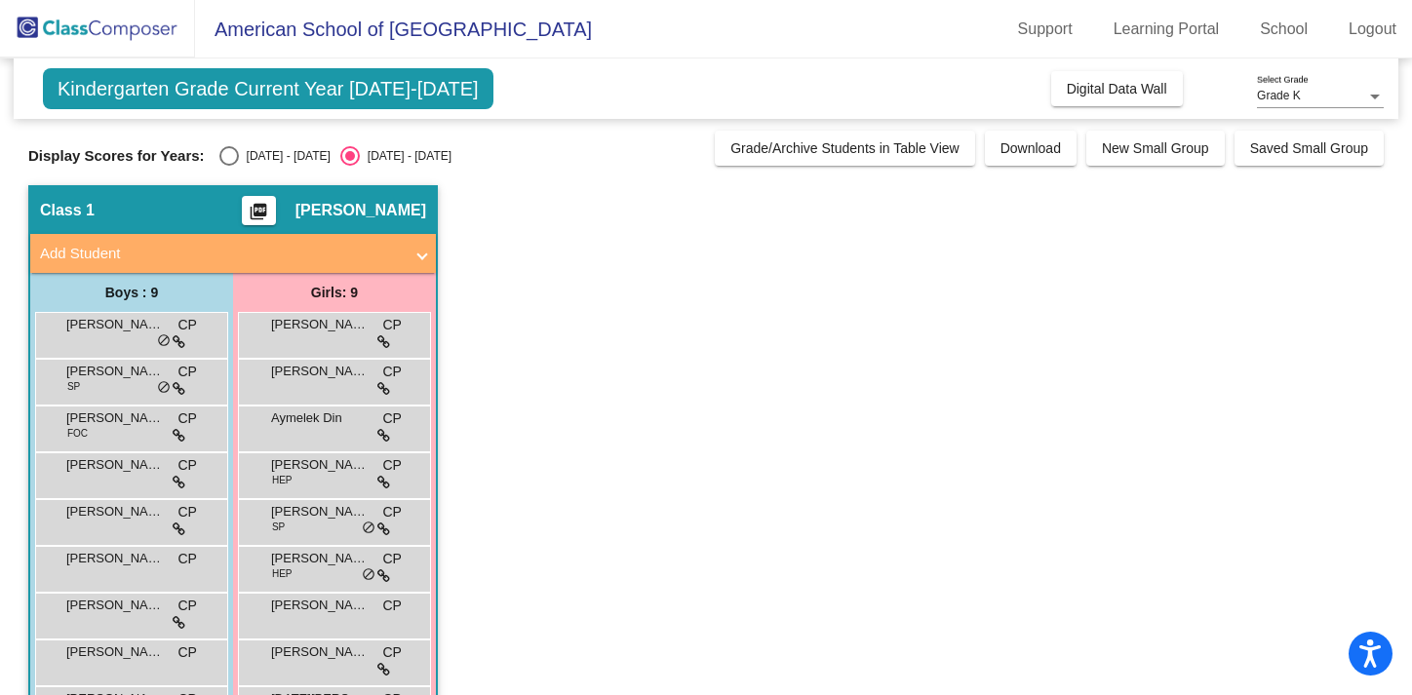
scroll to position [69, 0]
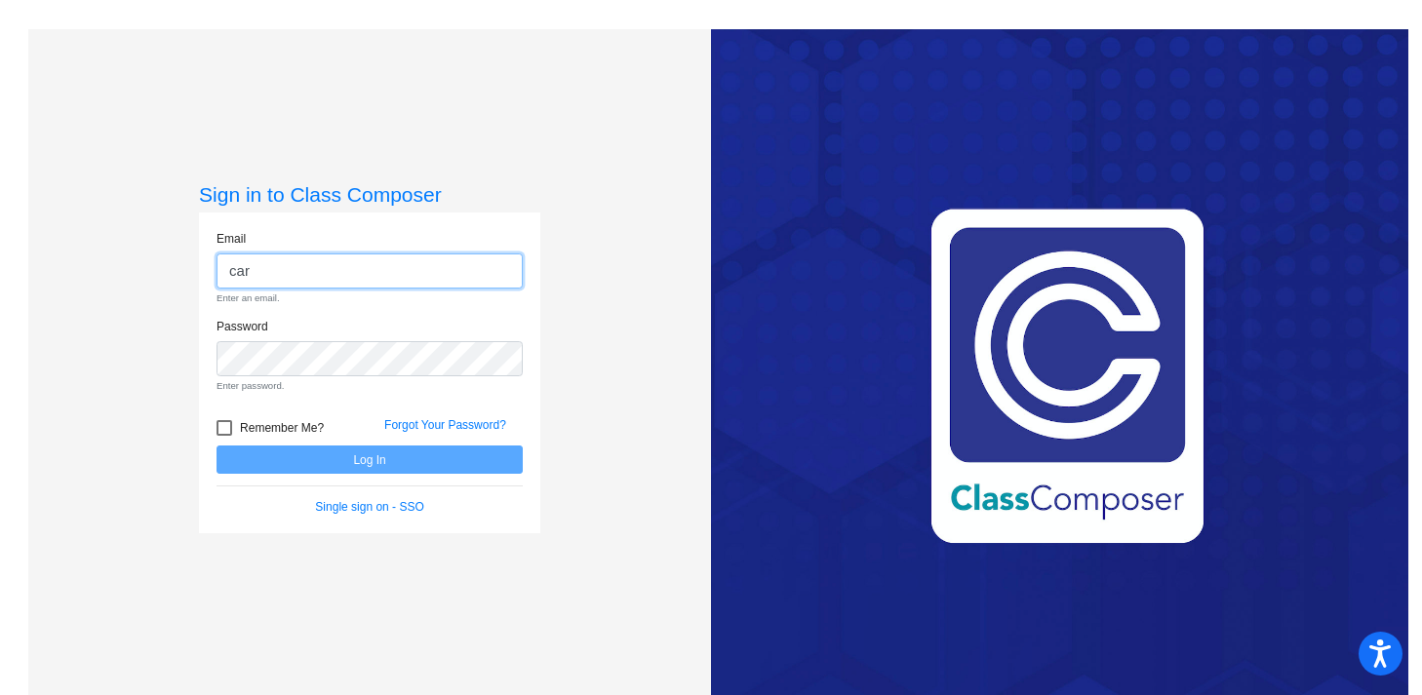
type input "[EMAIL_ADDRESS][PERSON_NAME][DOMAIN_NAME]"
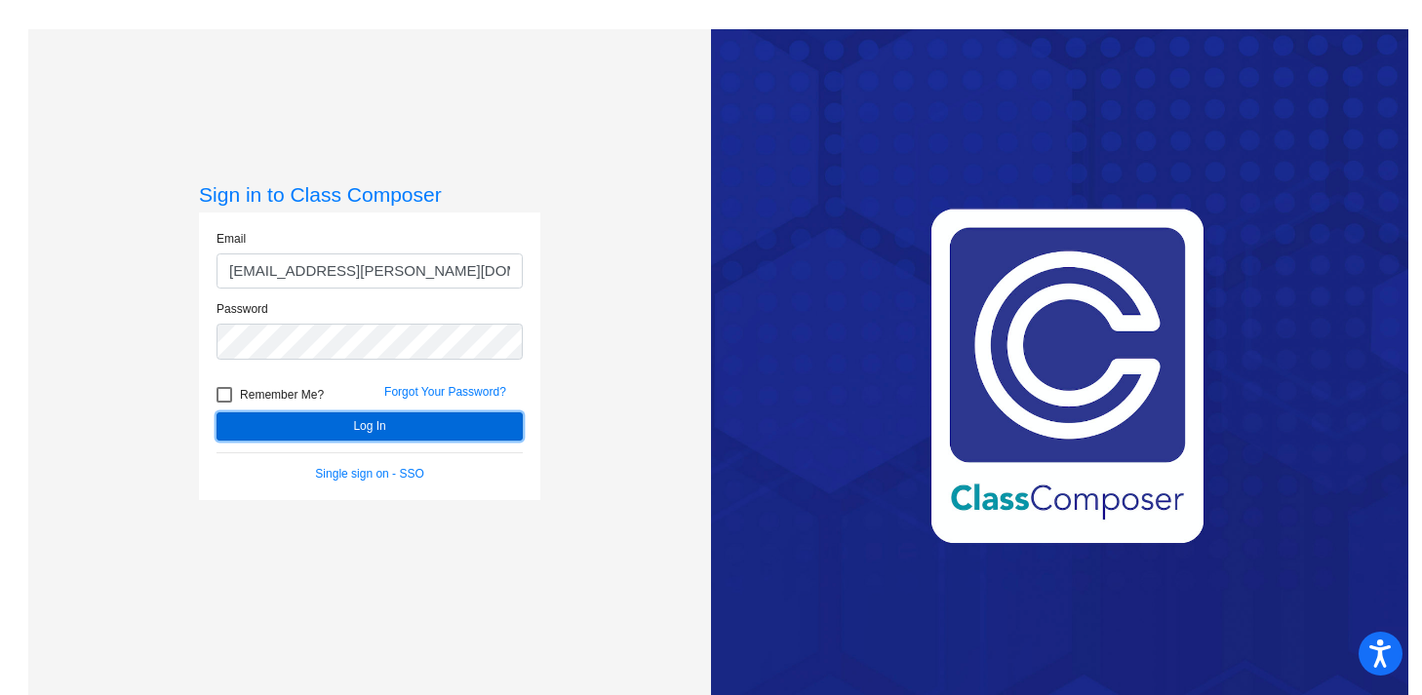
click at [389, 433] on button "Log In" at bounding box center [370, 427] width 306 height 28
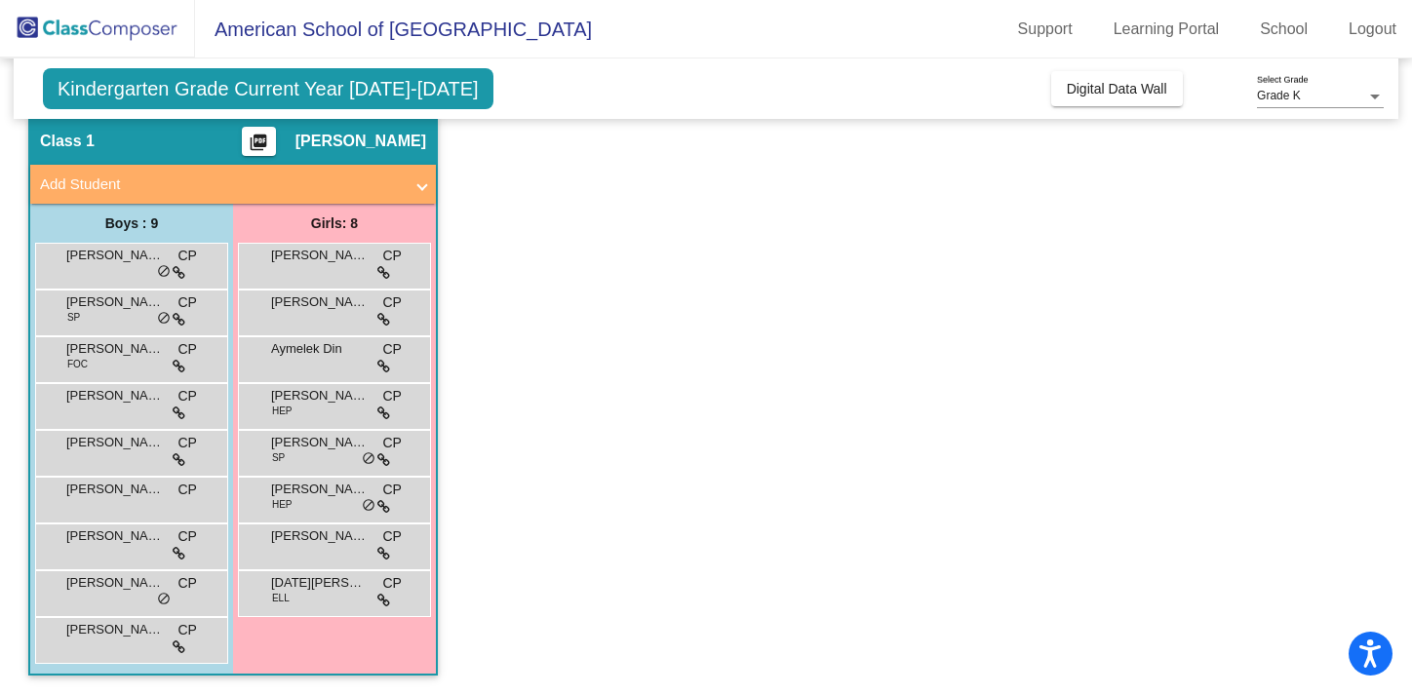
scroll to position [69, 0]
click at [781, 247] on app-classroom "Class 1 picture_as_pdf [PERSON_NAME] Add Student First Name Last Name Student I…" at bounding box center [706, 405] width 1356 height 579
click at [322, 411] on div "[PERSON_NAME] HEP CP lock do_not_disturb_alt" at bounding box center [334, 404] width 186 height 40
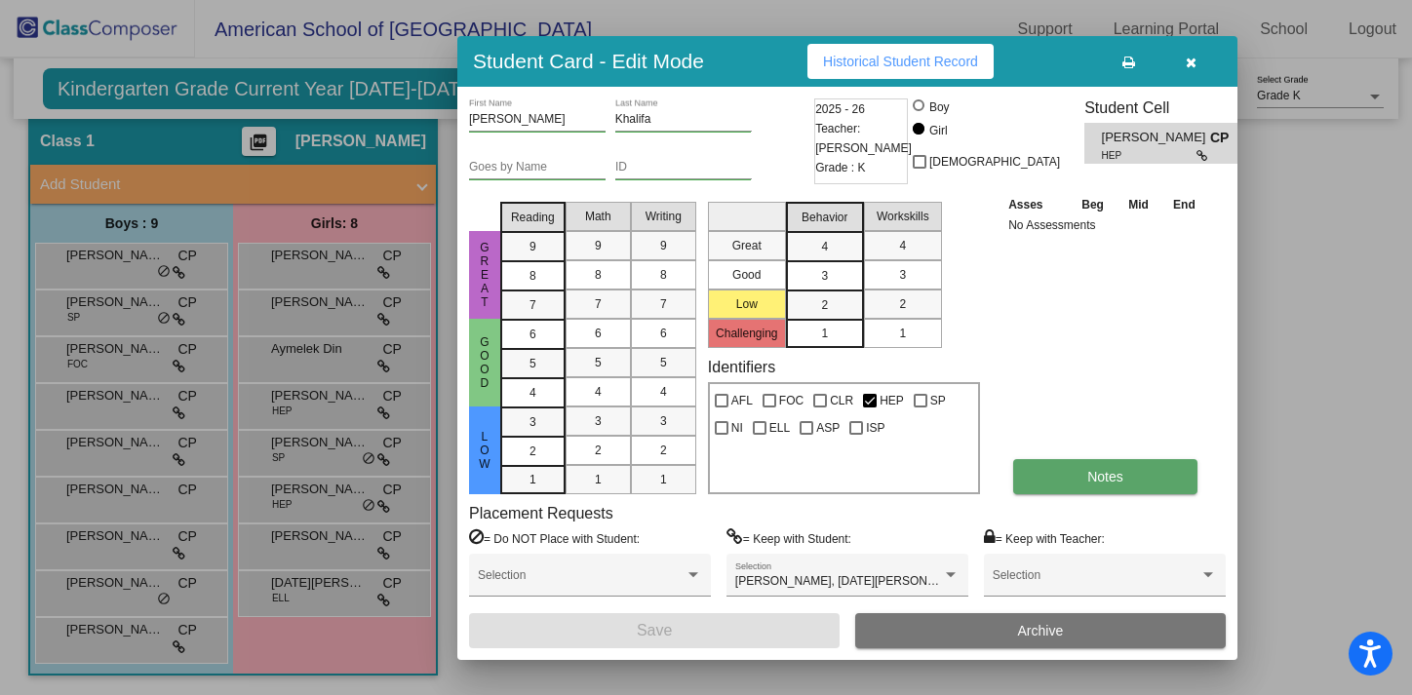
click at [1120, 470] on span "Notes" at bounding box center [1105, 477] width 36 height 16
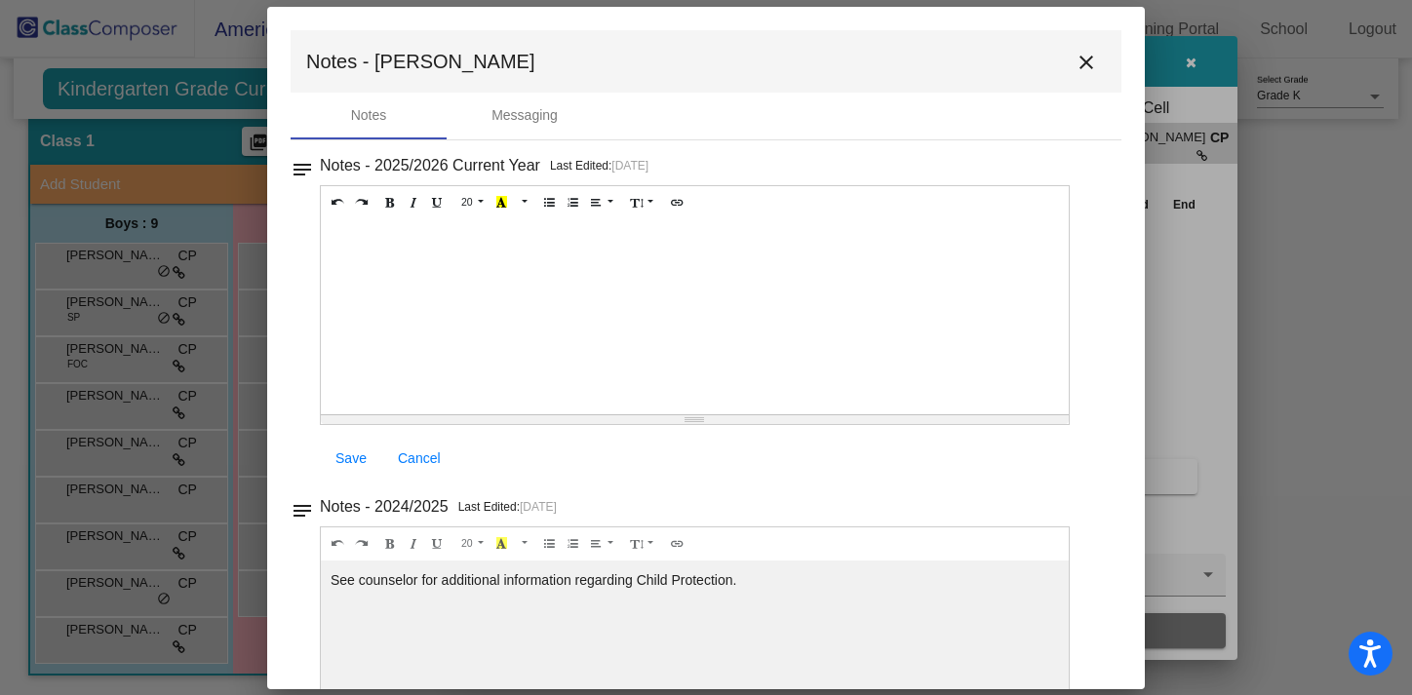
click at [1078, 68] on mat-icon "close" at bounding box center [1086, 62] width 23 height 23
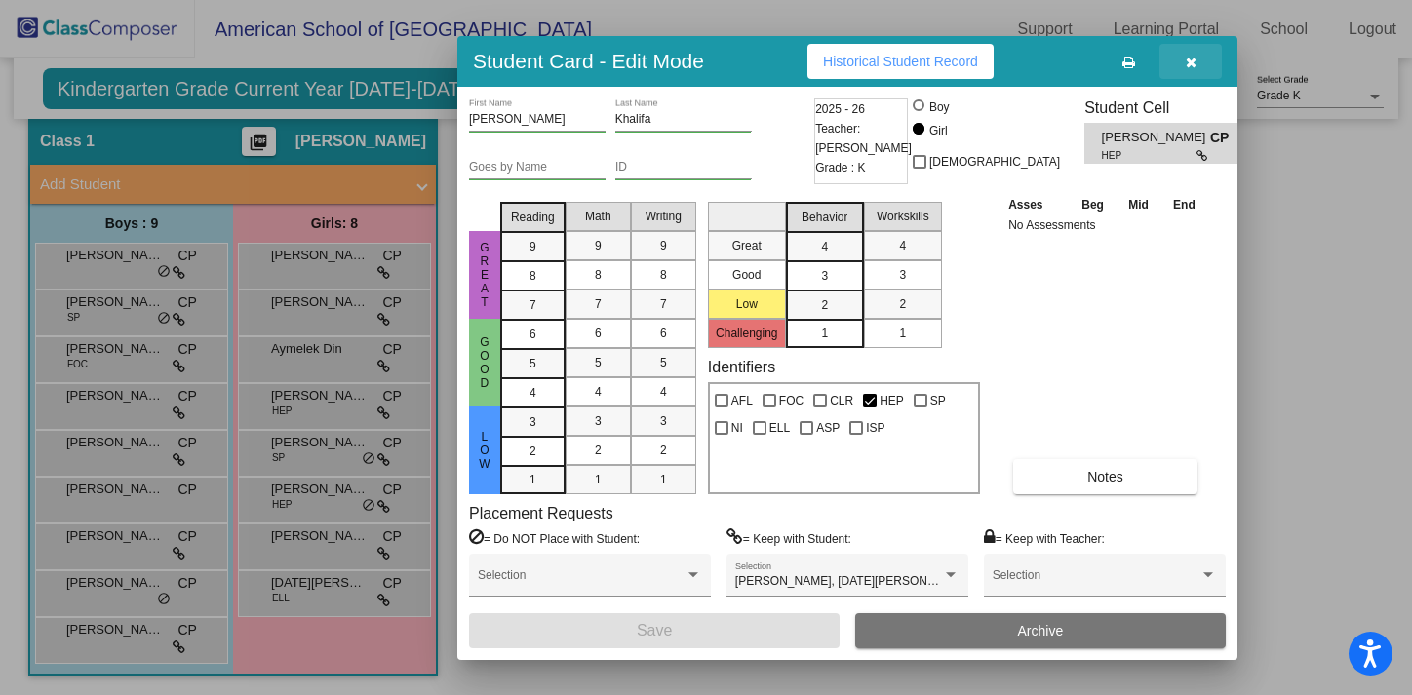
click at [1189, 56] on icon "button" at bounding box center [1191, 63] width 11 height 14
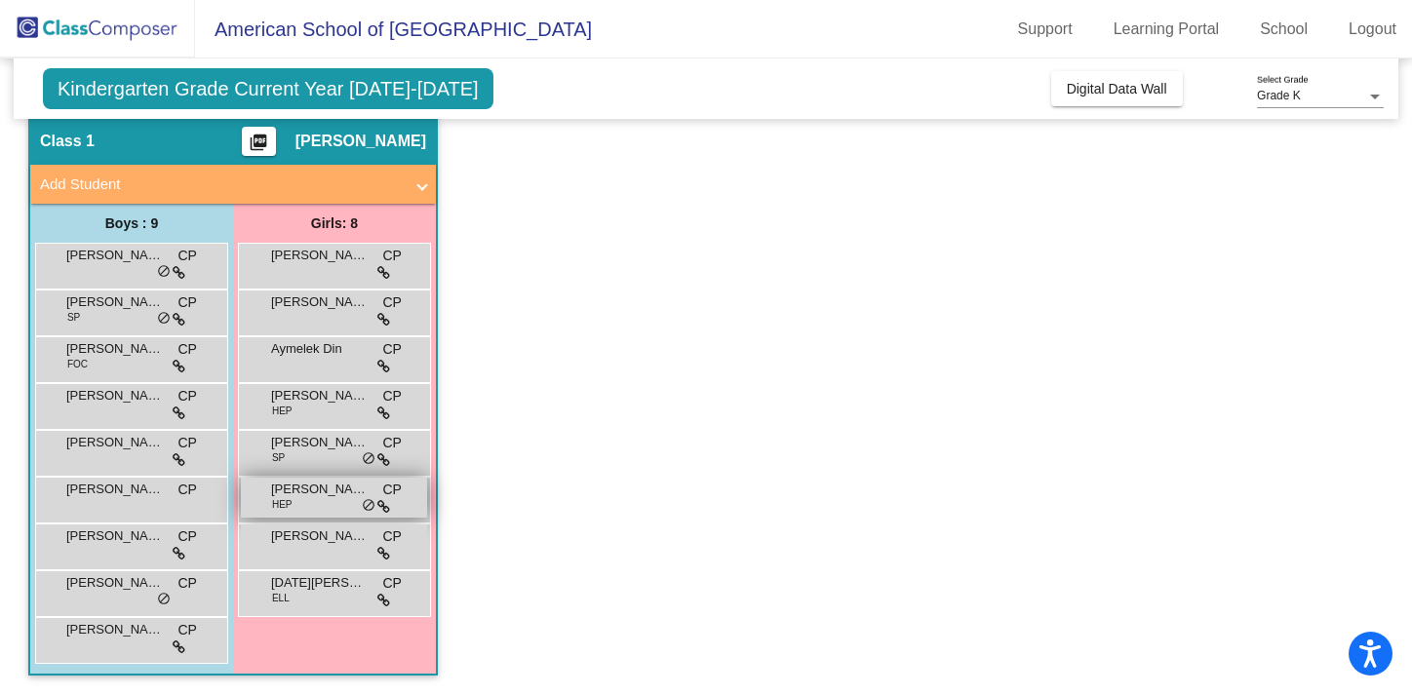
click at [307, 498] on div "Elliana Mabaye HEP CP lock do_not_disturb_alt" at bounding box center [334, 498] width 186 height 40
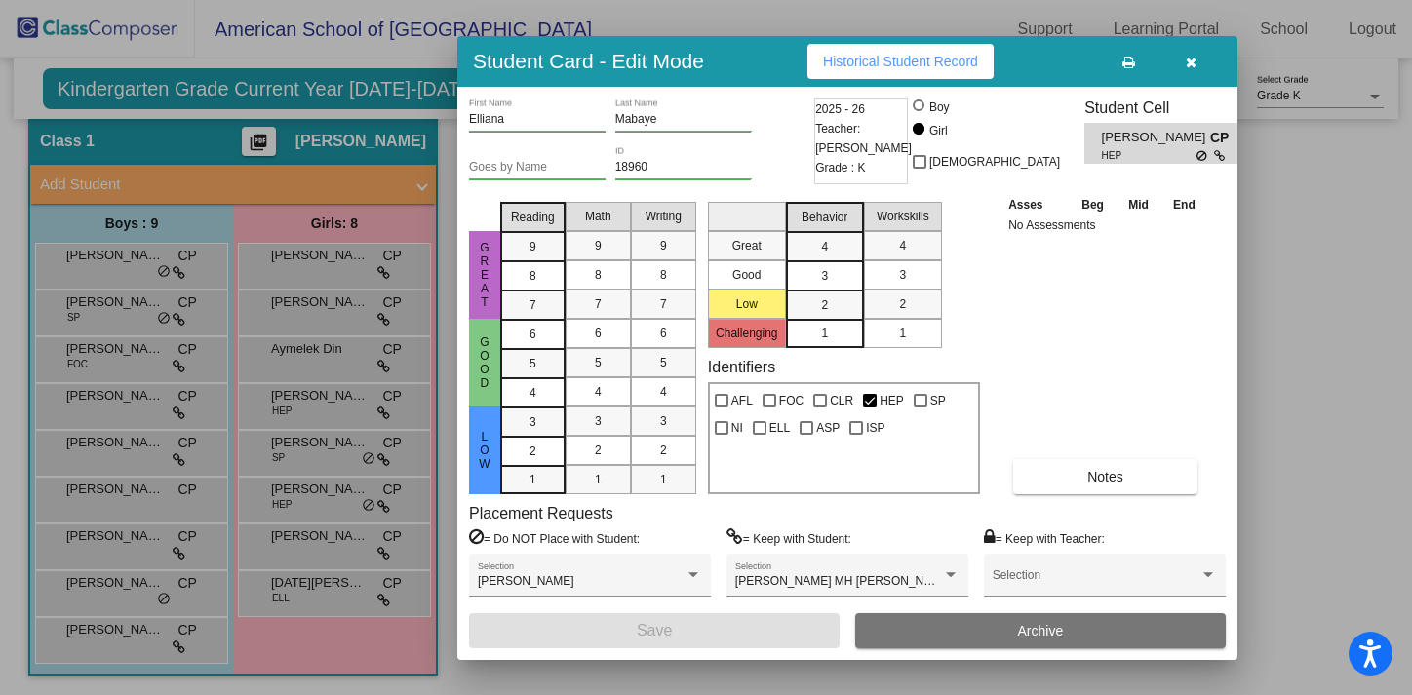
click at [1124, 495] on div "Elliana First Name Mabaye Last Name Goes by Name 18960 ID 2025 - 26 Teacher: [P…" at bounding box center [847, 374] width 757 height 550
click at [1122, 474] on span "Notes" at bounding box center [1105, 477] width 36 height 16
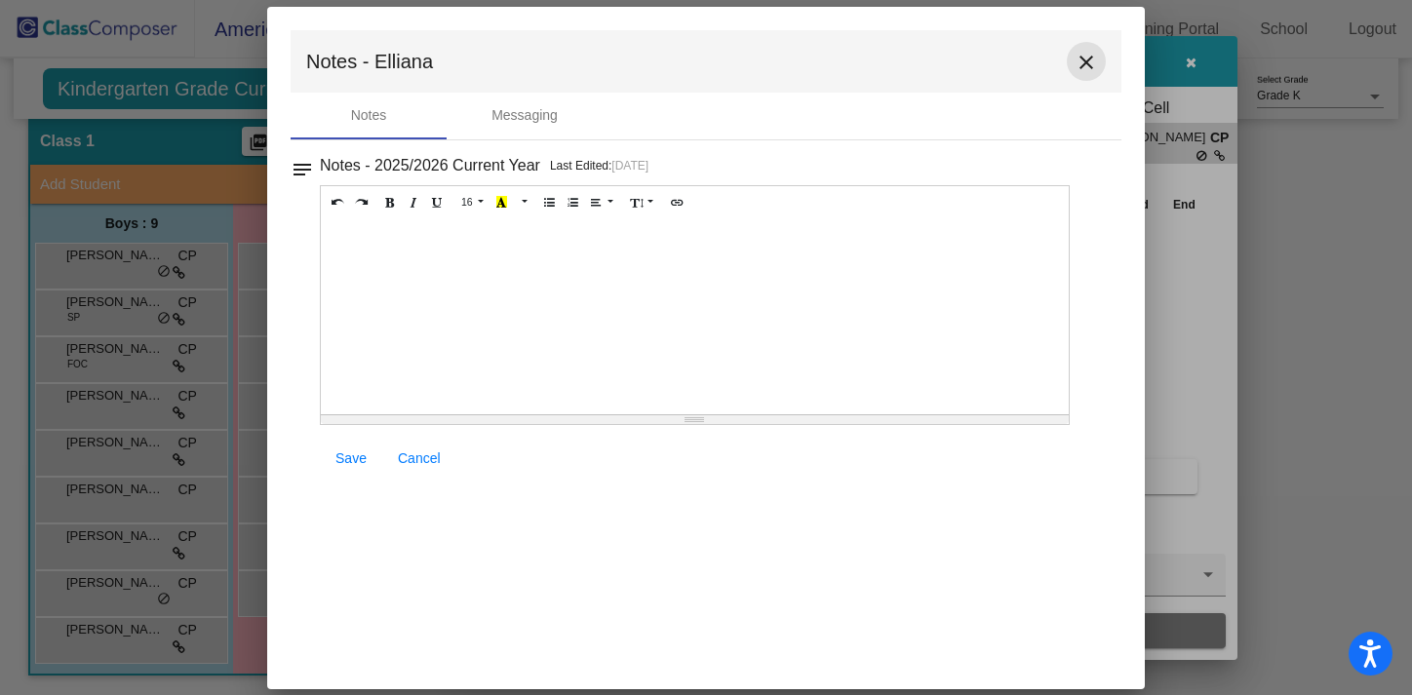
click at [1087, 70] on mat-icon "close" at bounding box center [1086, 62] width 23 height 23
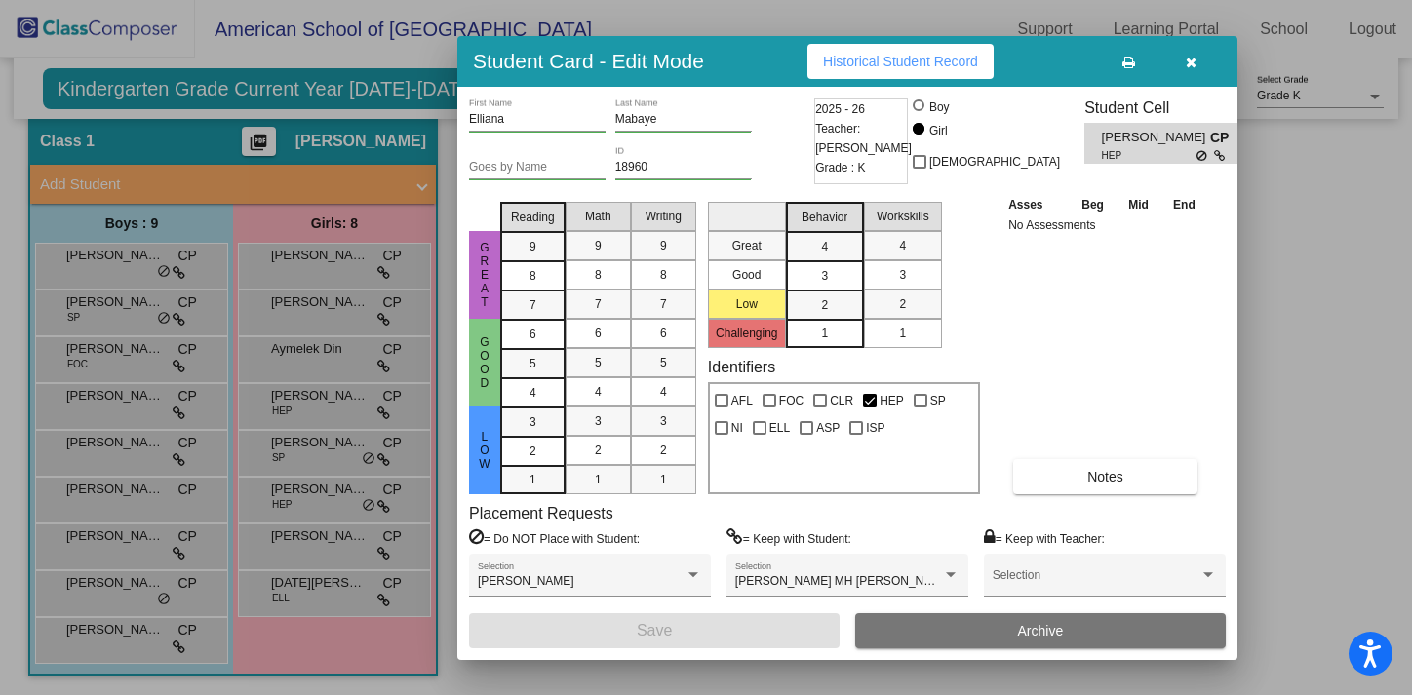
click at [1196, 61] on button "button" at bounding box center [1191, 61] width 62 height 35
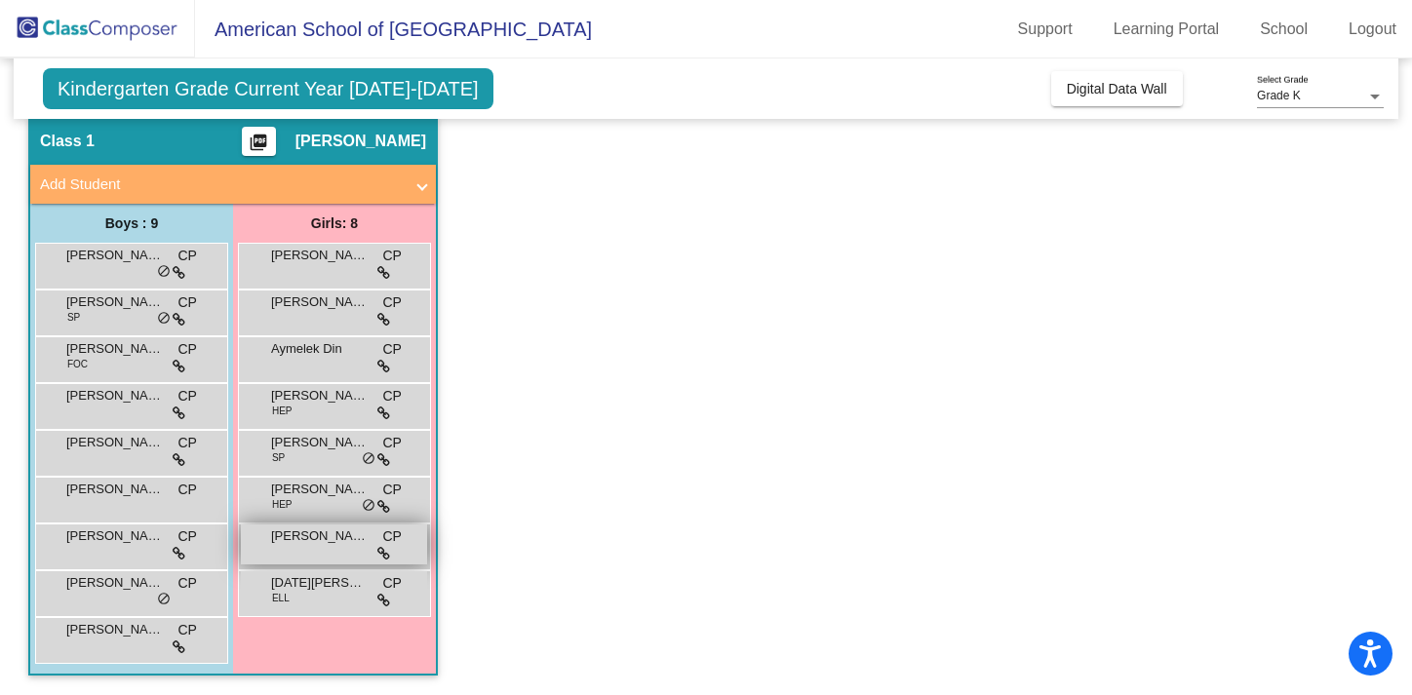
click at [311, 548] on div "[PERSON_NAME] CP lock do_not_disturb_alt" at bounding box center [334, 545] width 186 height 40
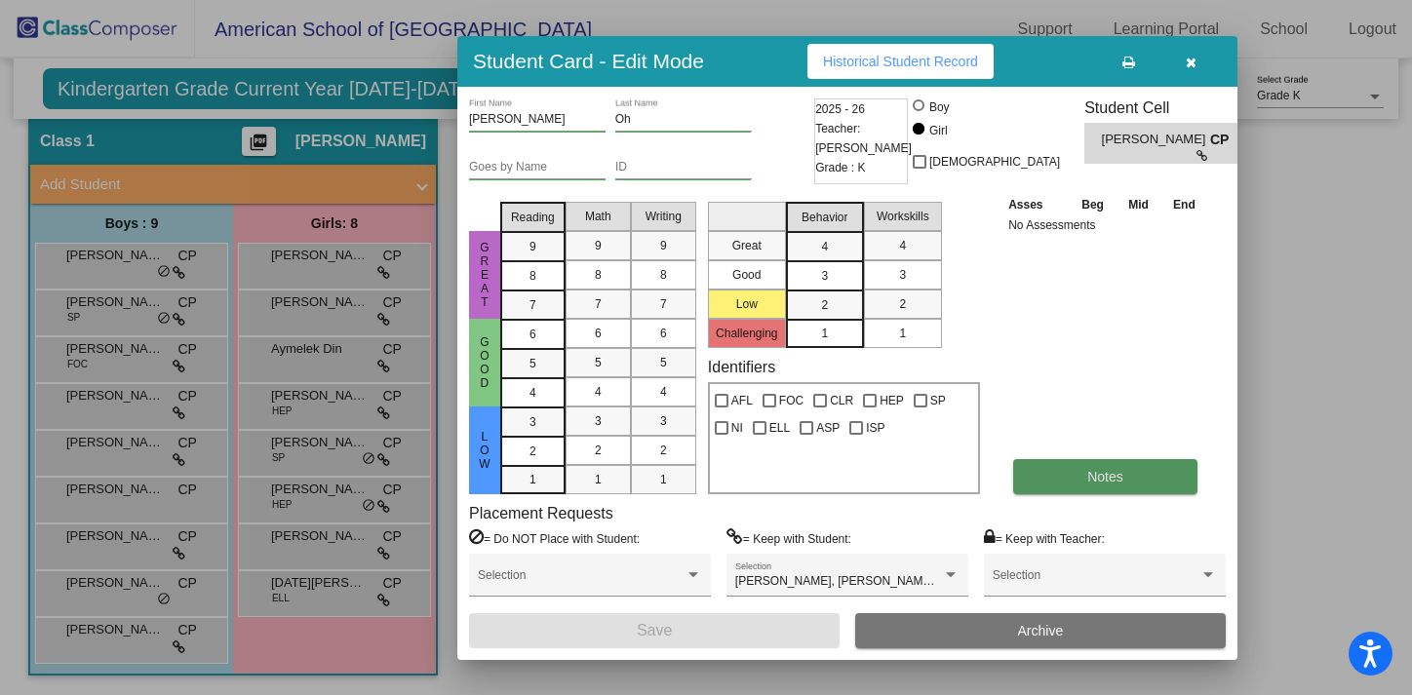
click at [1109, 482] on span "Notes" at bounding box center [1105, 477] width 36 height 16
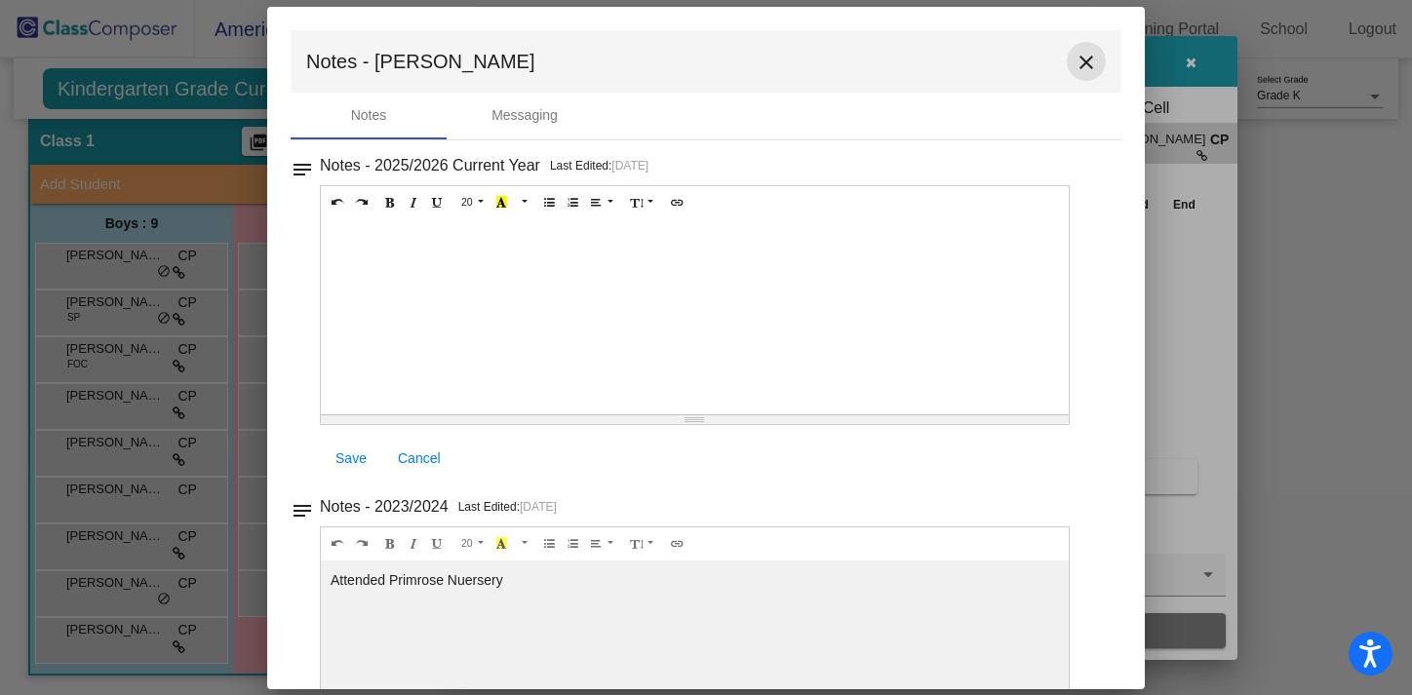
click at [1080, 51] on mat-icon "close" at bounding box center [1086, 62] width 23 height 23
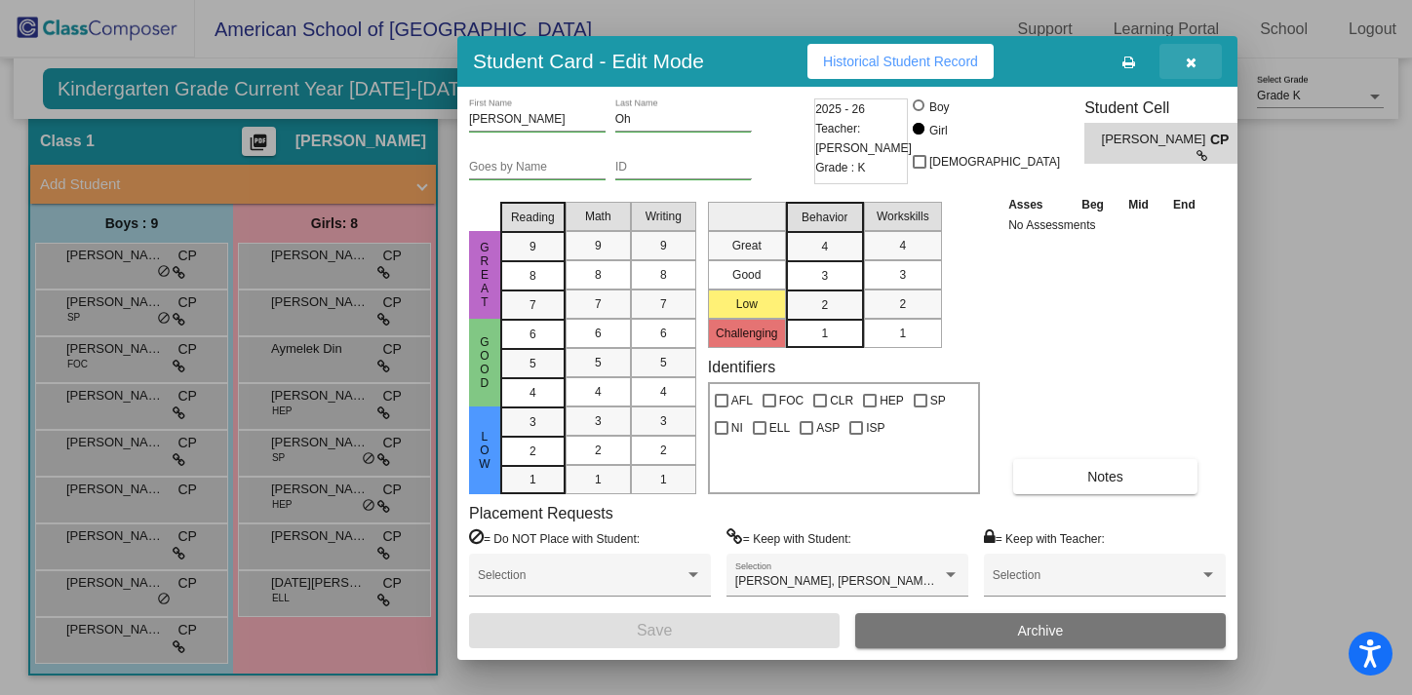
click at [1183, 61] on button "button" at bounding box center [1191, 61] width 62 height 35
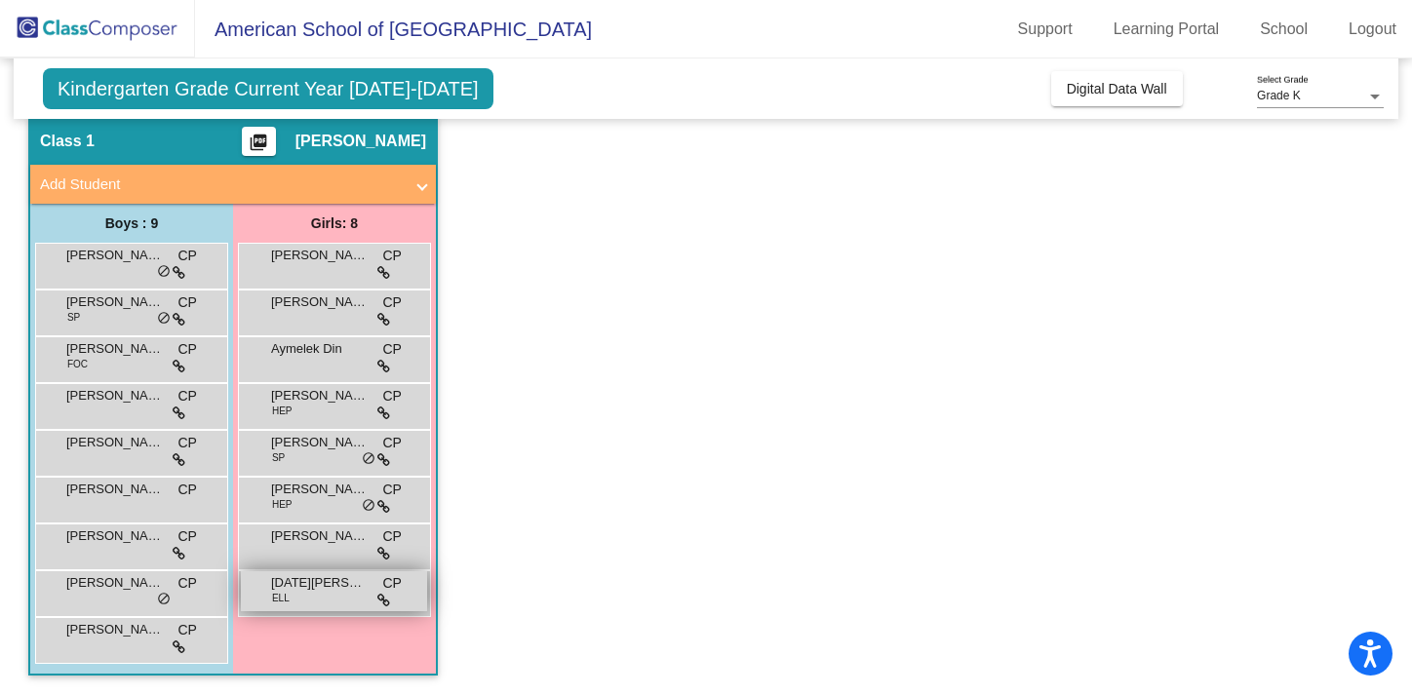
click at [322, 592] on span "[DATE][PERSON_NAME]" at bounding box center [320, 583] width 98 height 20
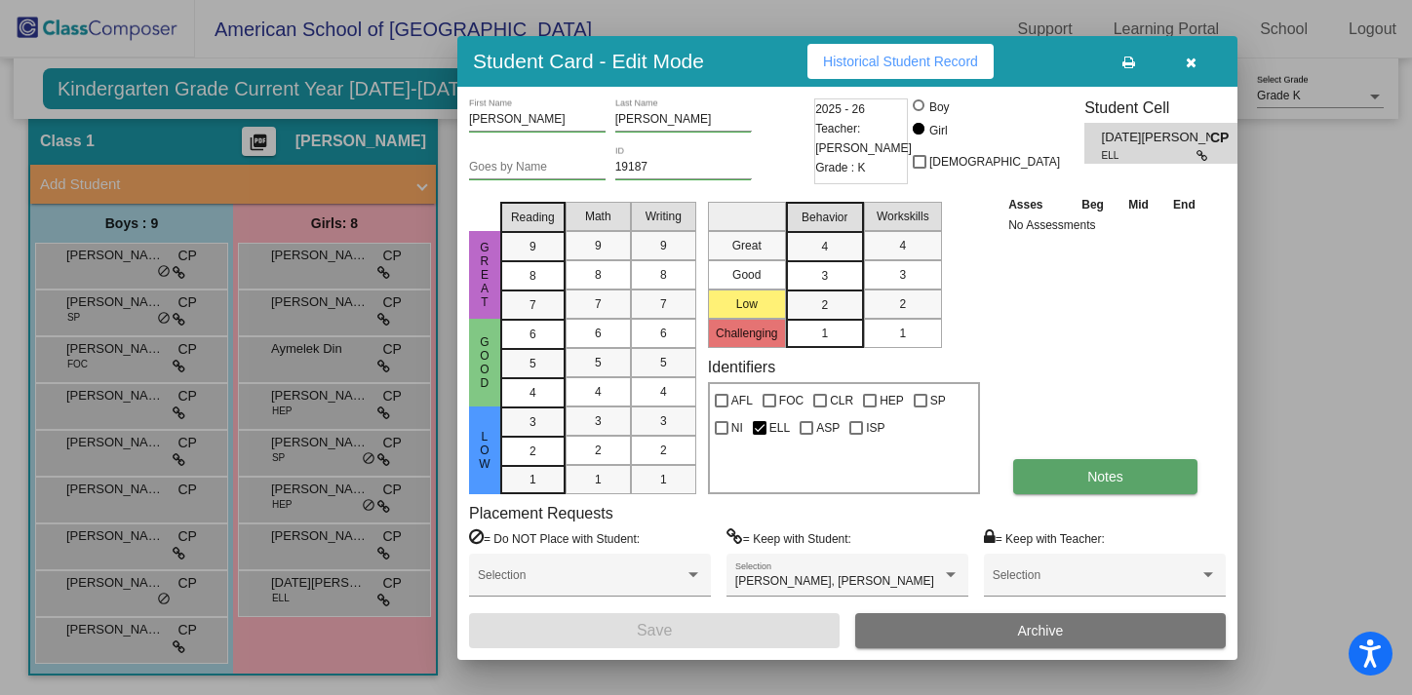
click at [1082, 461] on button "Notes" at bounding box center [1105, 476] width 184 height 35
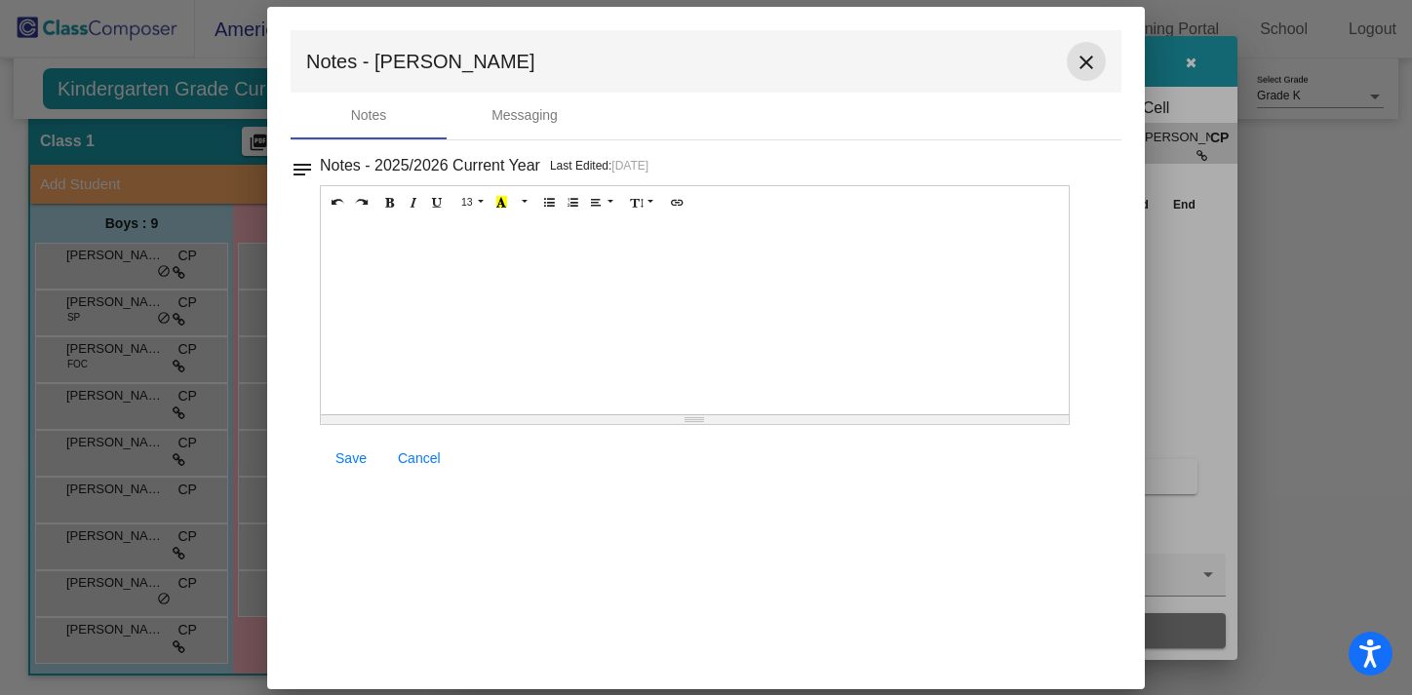
click at [1082, 74] on button "close" at bounding box center [1086, 61] width 39 height 39
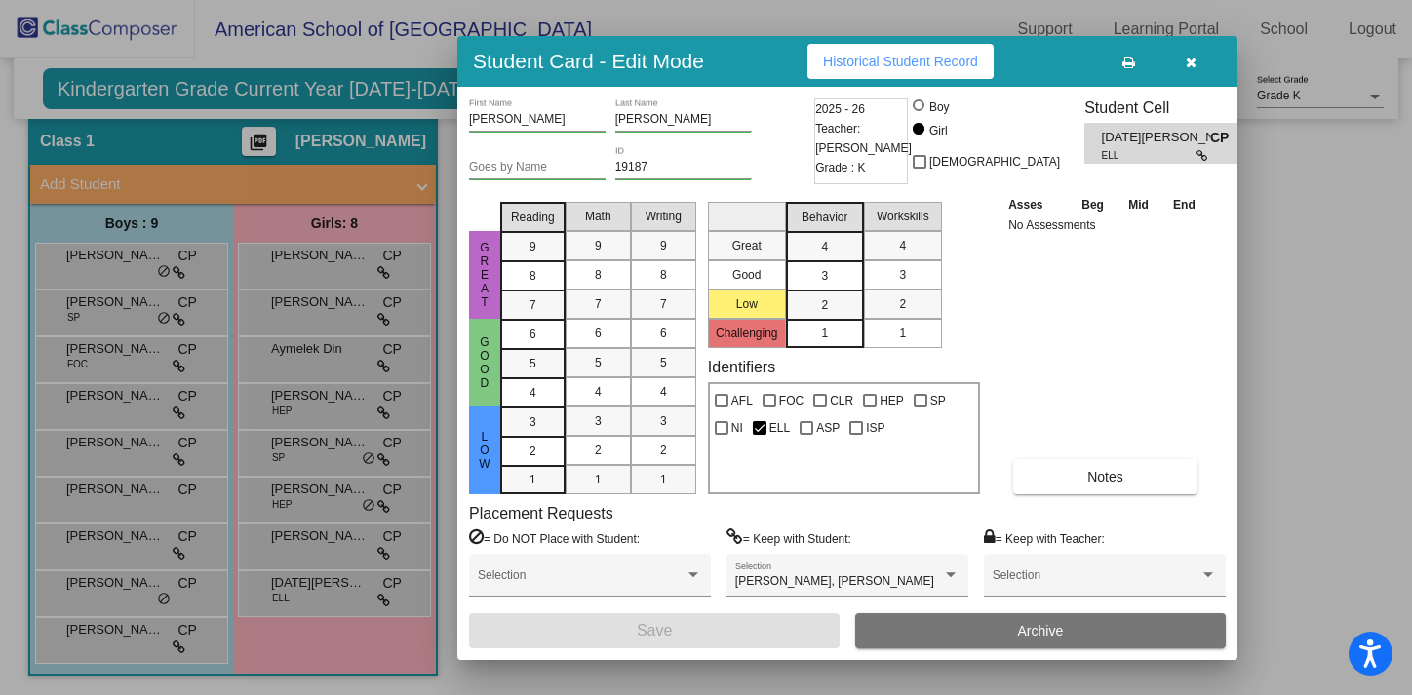
click at [1203, 72] on button "button" at bounding box center [1191, 61] width 62 height 35
